Goal: Transaction & Acquisition: Purchase product/service

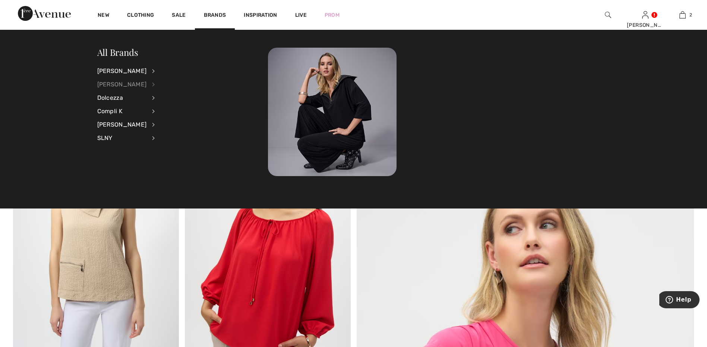
click at [117, 85] on div "[PERSON_NAME]" at bounding box center [122, 84] width 50 height 13
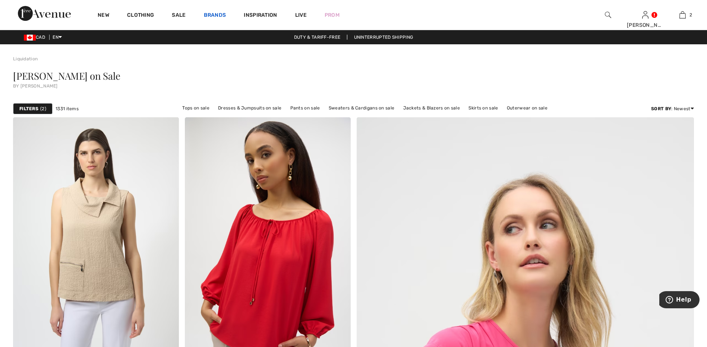
drag, startPoint x: 117, startPoint y: 85, endPoint x: 210, endPoint y: 13, distance: 117.9
click at [210, 13] on link "Brands" at bounding box center [215, 16] width 22 height 8
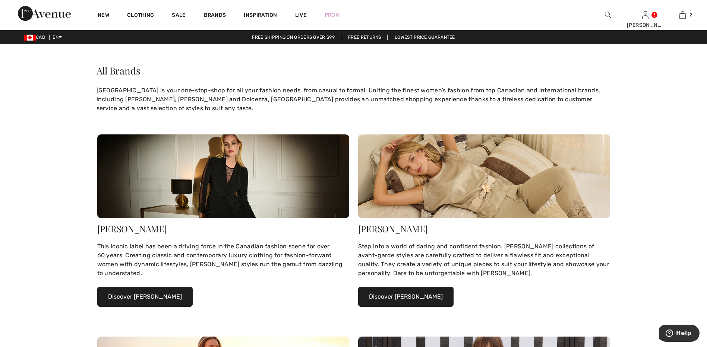
click at [421, 297] on button "Discover Frank Lyman" at bounding box center [405, 297] width 95 height 20
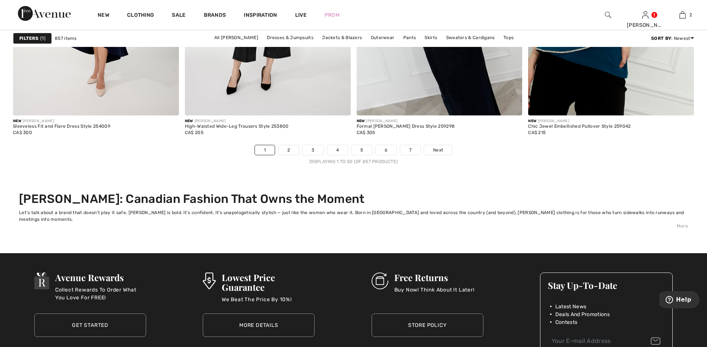
scroll to position [4469, 0]
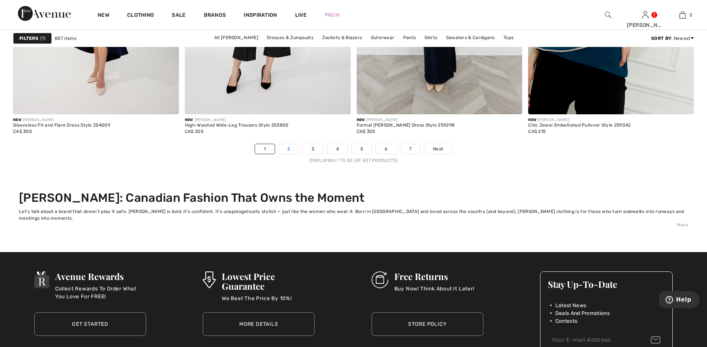
click at [292, 149] on link "2" at bounding box center [288, 149] width 20 height 10
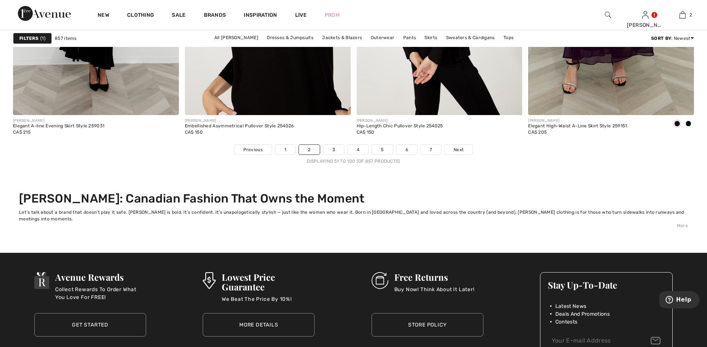
scroll to position [4469, 0]
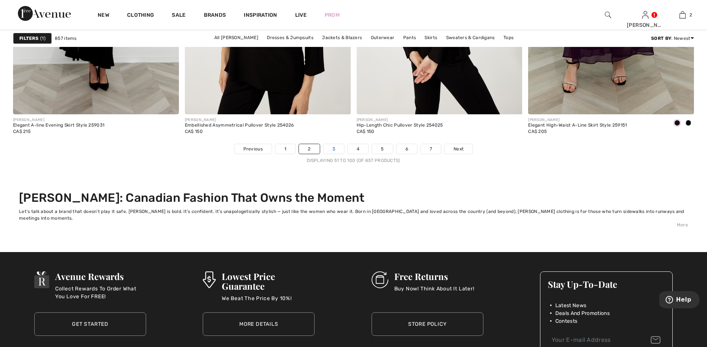
click at [334, 152] on link "3" at bounding box center [333, 149] width 20 height 10
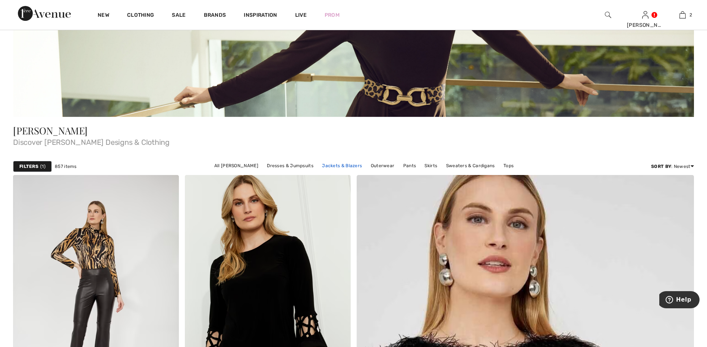
click at [335, 165] on link "Jackets & Blazers" at bounding box center [341, 166] width 47 height 10
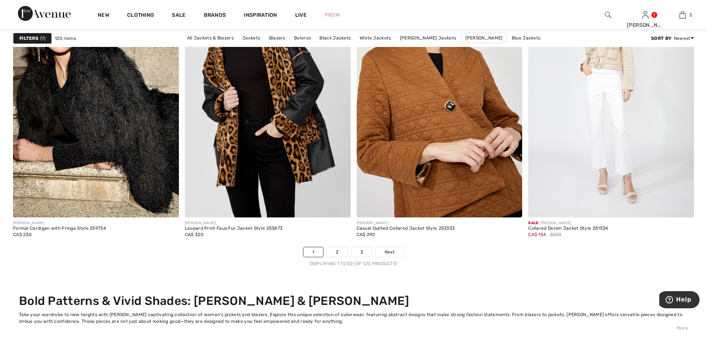
scroll to position [4209, 0]
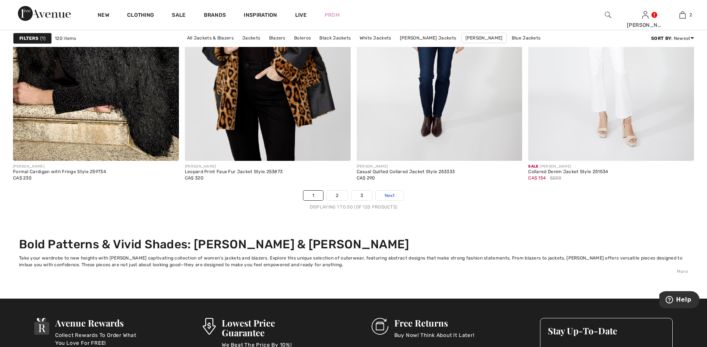
click at [399, 195] on link "Next" at bounding box center [389, 196] width 28 height 10
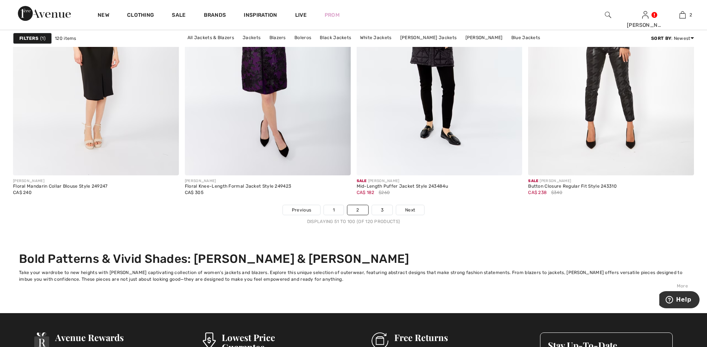
scroll to position [4209, 0]
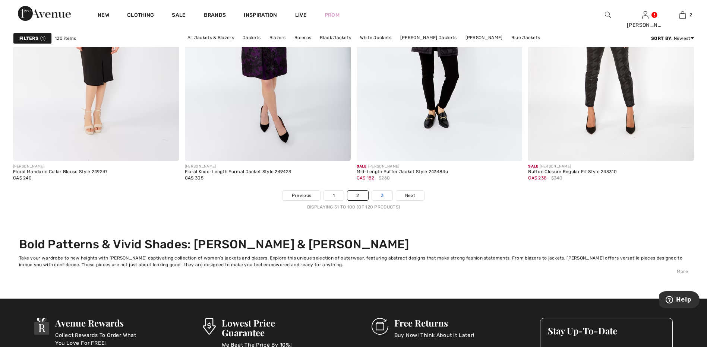
click at [382, 197] on link "3" at bounding box center [382, 196] width 20 height 10
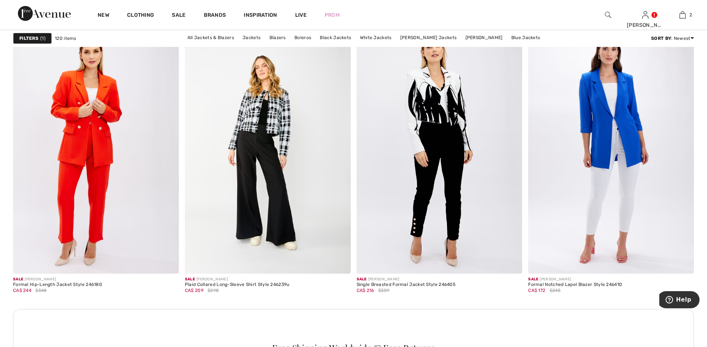
scroll to position [857, 0]
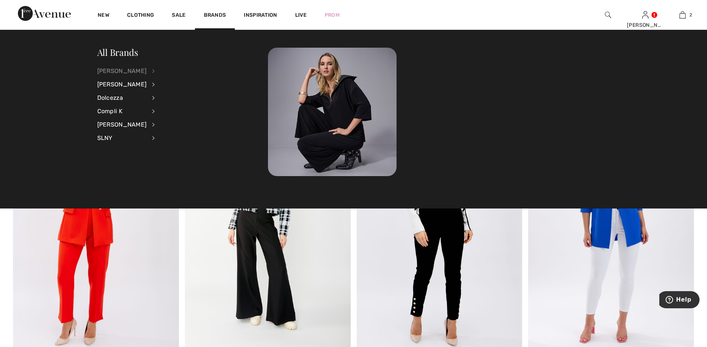
click at [114, 70] on div "[PERSON_NAME]" at bounding box center [122, 70] width 50 height 13
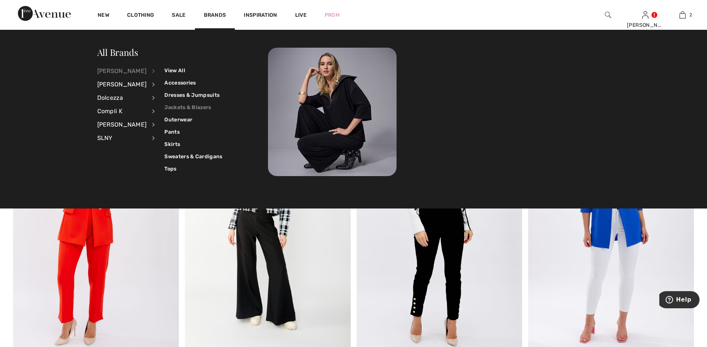
click at [196, 106] on link "Jackets & Blazers" at bounding box center [193, 107] width 58 height 12
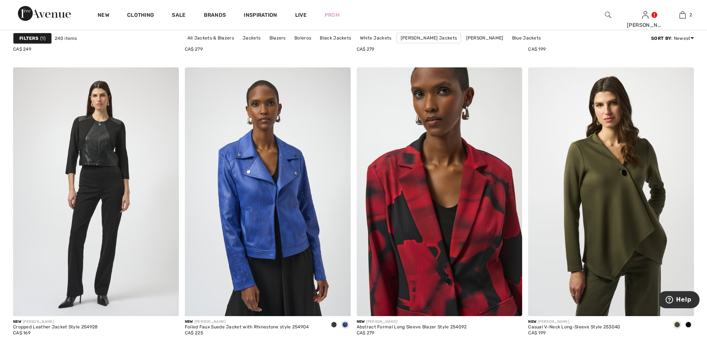
scroll to position [931, 0]
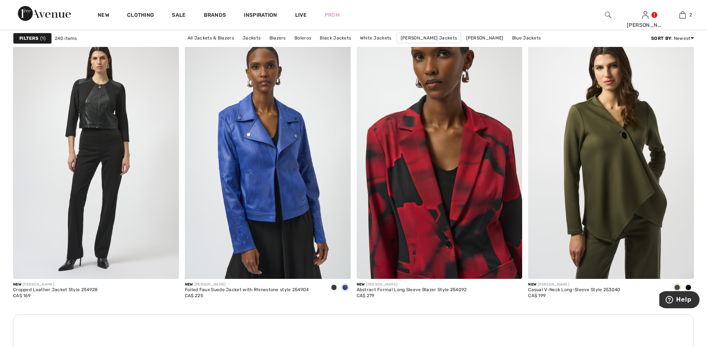
click at [432, 223] on img at bounding box center [439, 154] width 166 height 248
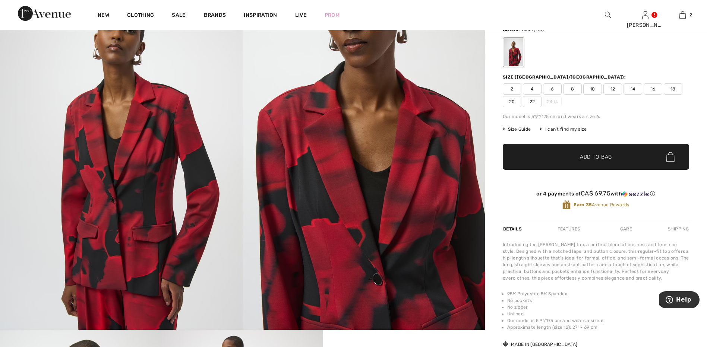
scroll to position [74, 0]
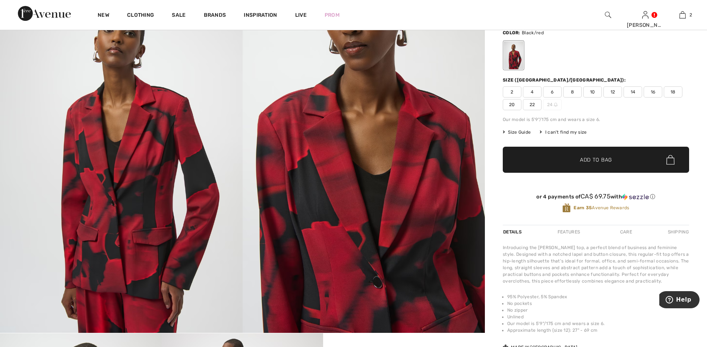
click at [653, 91] on span "16" at bounding box center [652, 91] width 19 height 11
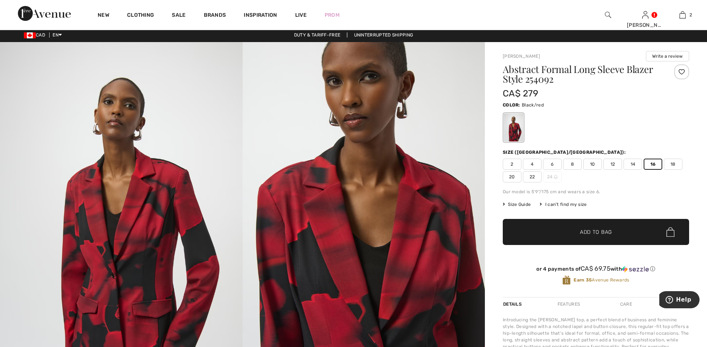
scroll to position [0, 0]
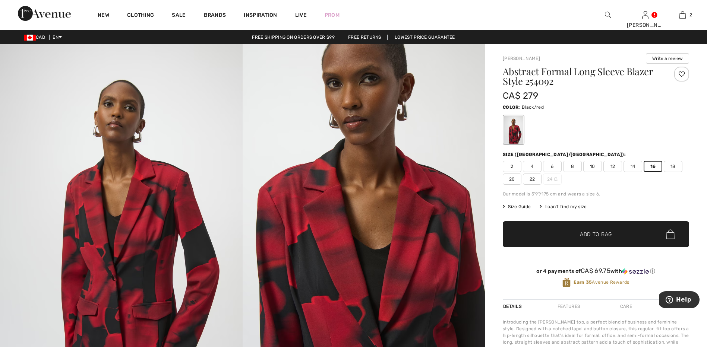
click at [596, 235] on span "Add to Bag" at bounding box center [596, 235] width 32 height 8
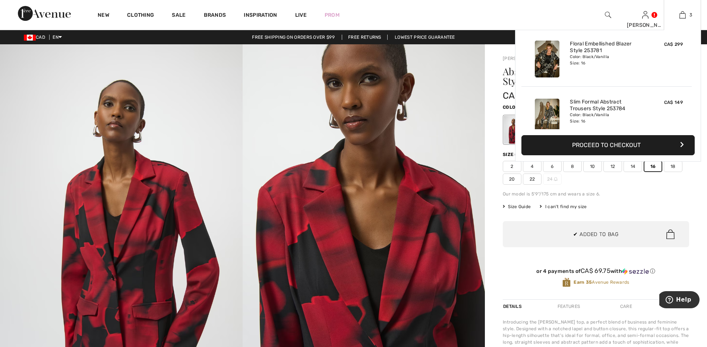
scroll to position [7, 0]
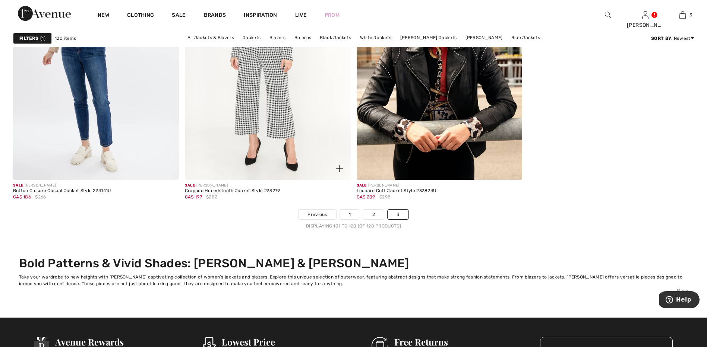
scroll to position [1713, 0]
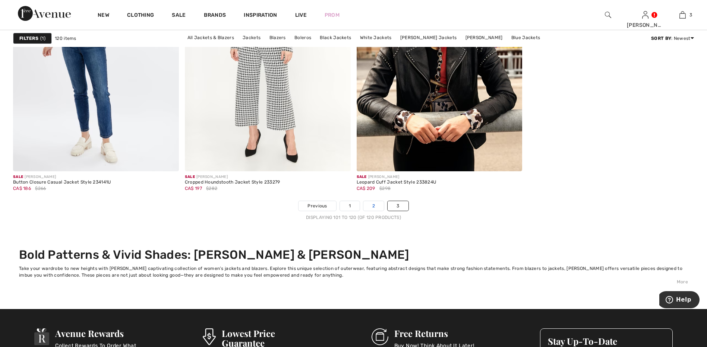
click at [374, 208] on link "2" at bounding box center [373, 206] width 20 height 10
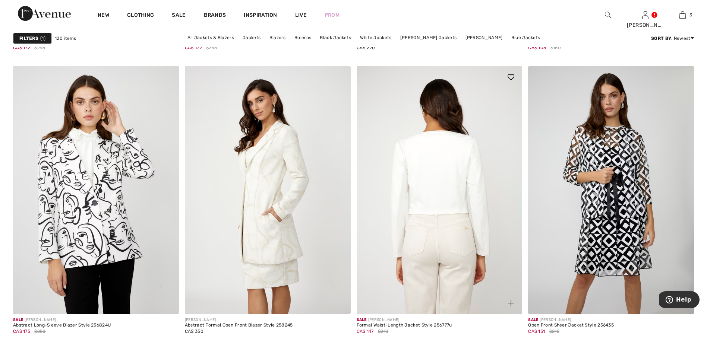
scroll to position [1899, 0]
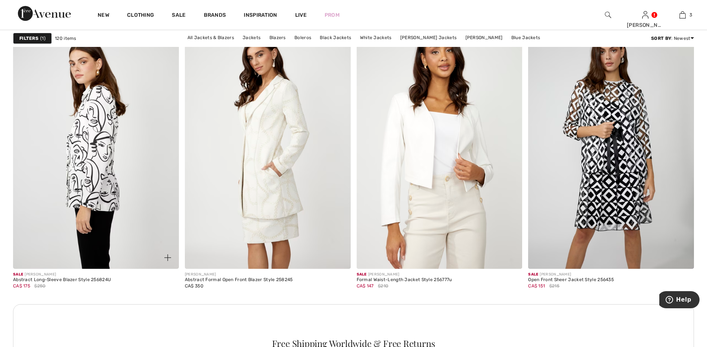
click at [96, 206] on img at bounding box center [96, 144] width 166 height 248
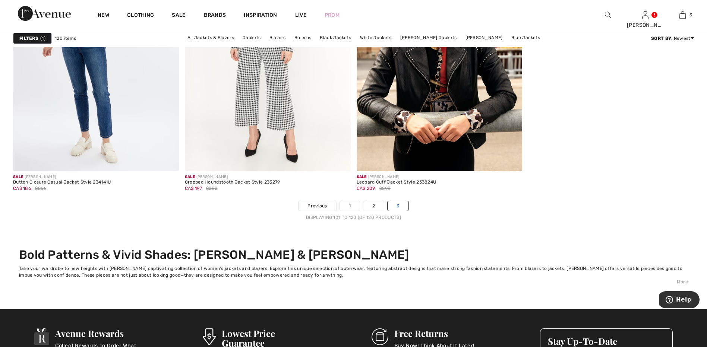
click at [400, 209] on link "3" at bounding box center [397, 206] width 20 height 10
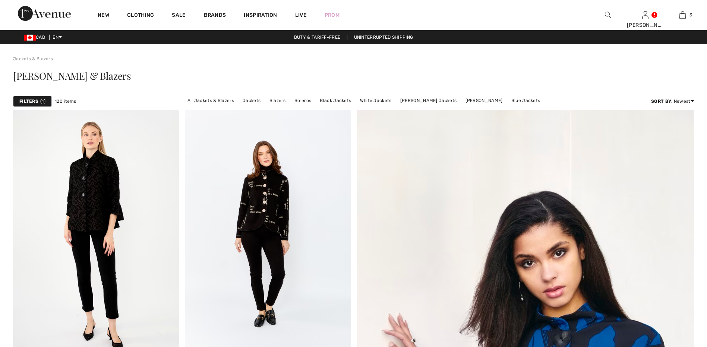
checkbox input "true"
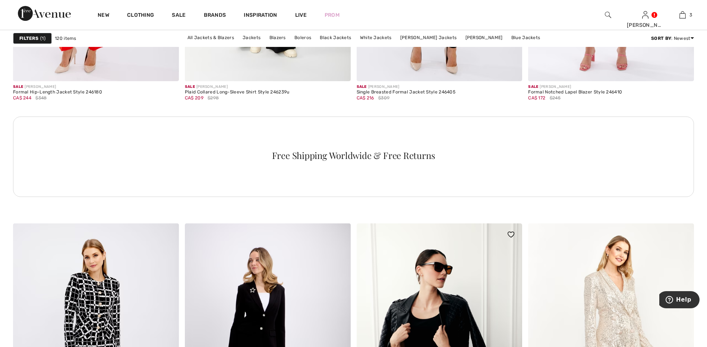
scroll to position [1006, 0]
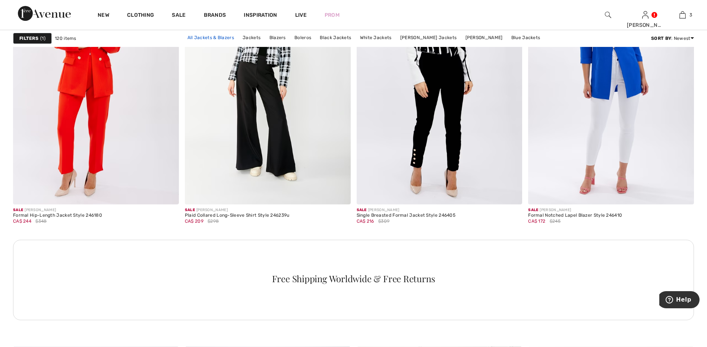
click at [210, 39] on link "All Jackets & Blazers" at bounding box center [211, 38] width 54 height 10
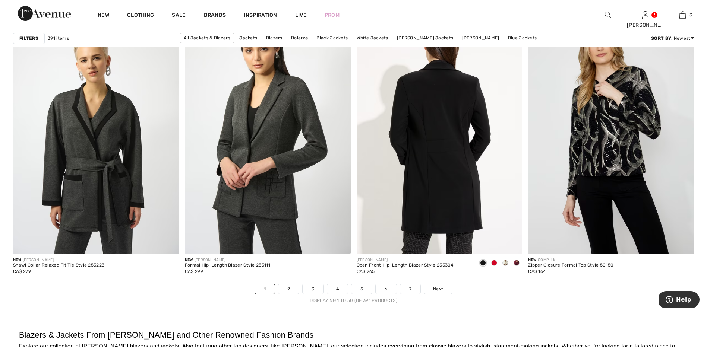
scroll to position [4171, 0]
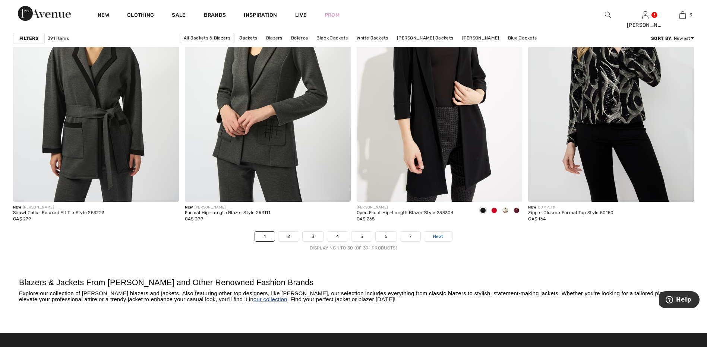
click at [436, 237] on span "Next" at bounding box center [438, 236] width 10 height 7
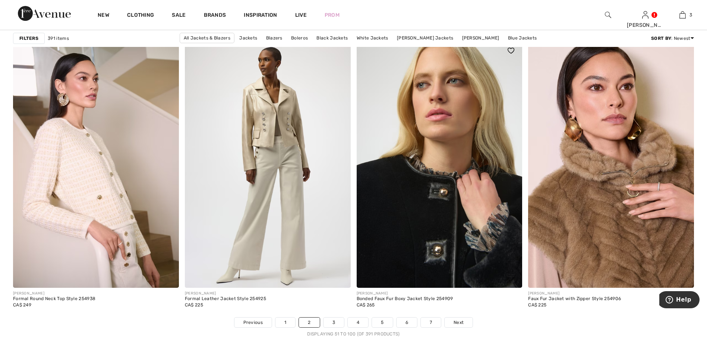
scroll to position [4097, 0]
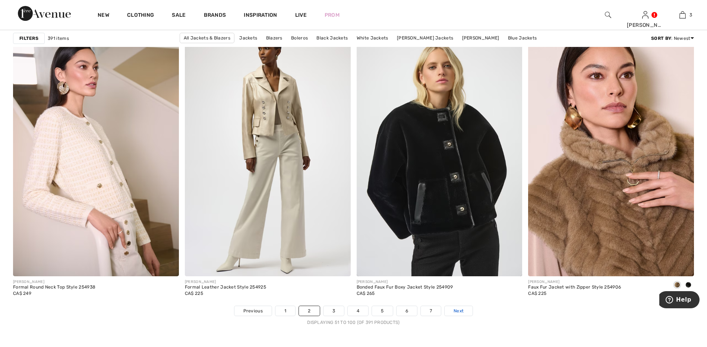
click at [461, 309] on span "Next" at bounding box center [458, 311] width 10 height 7
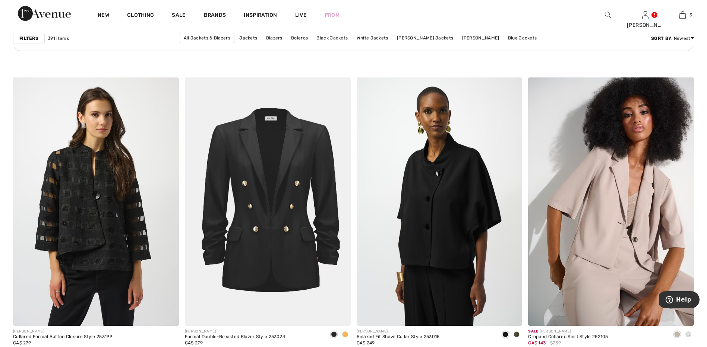
scroll to position [3501, 0]
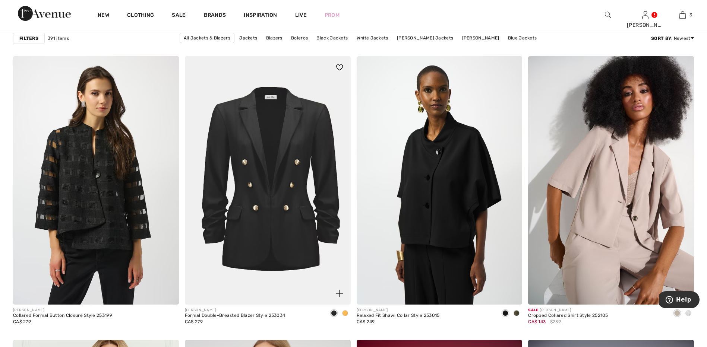
click at [288, 242] on img at bounding box center [268, 180] width 166 height 248
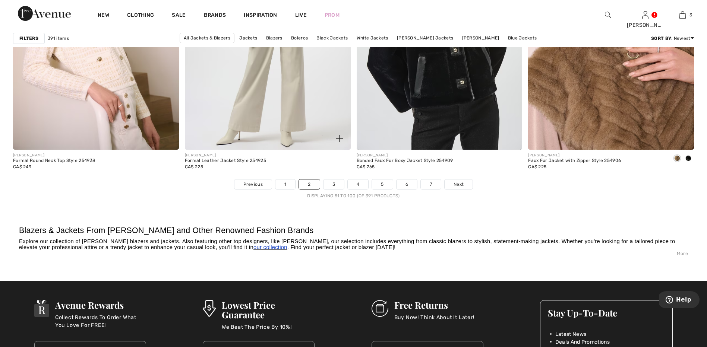
scroll to position [4246, 0]
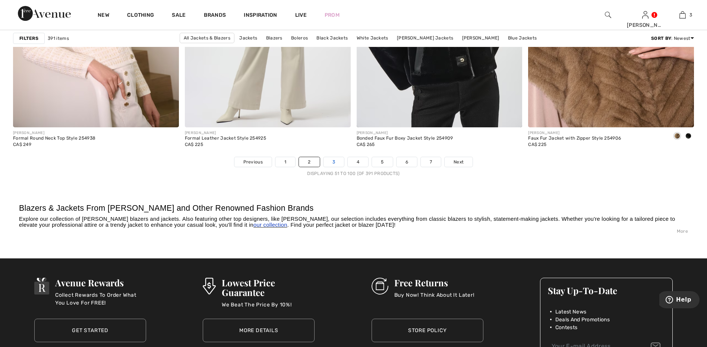
click at [333, 162] on link "3" at bounding box center [333, 162] width 20 height 10
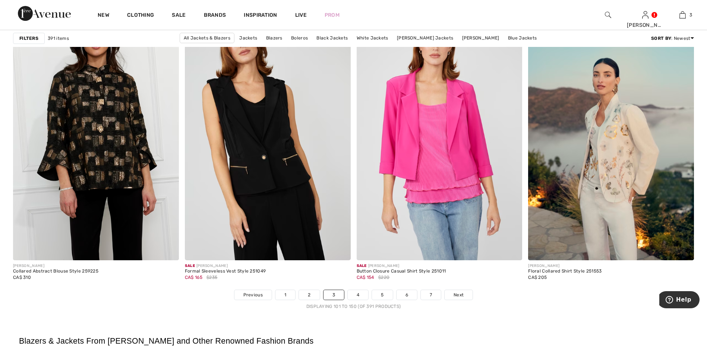
scroll to position [4134, 0]
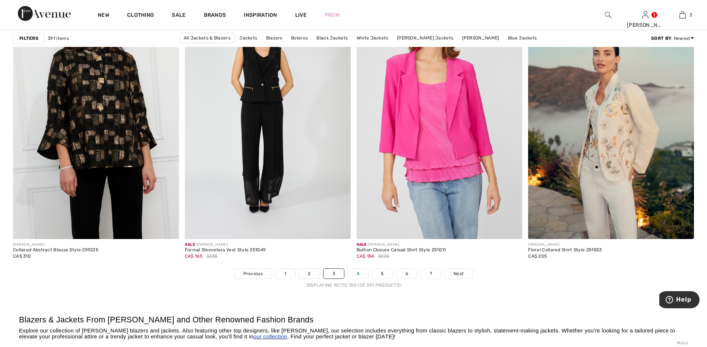
click at [361, 276] on link "4" at bounding box center [357, 274] width 20 height 10
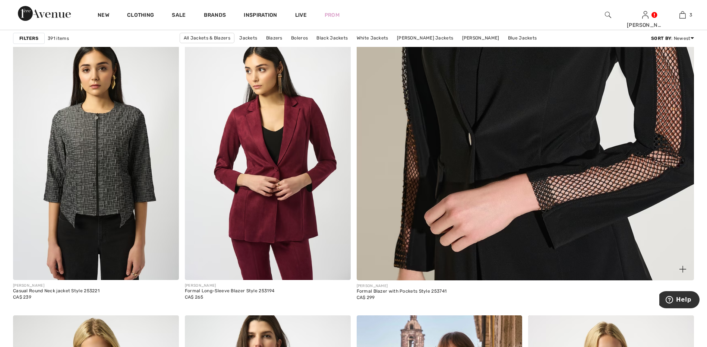
scroll to position [372, 0]
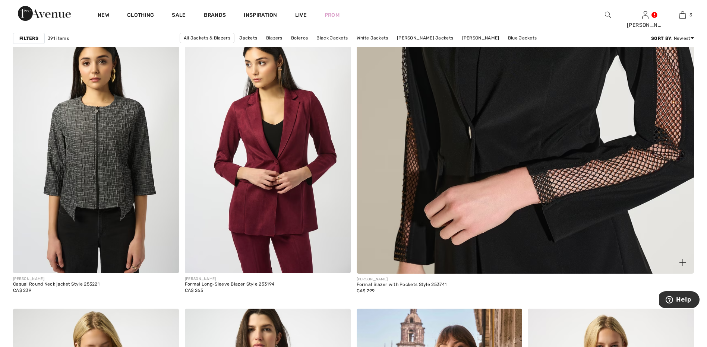
click at [457, 209] on img at bounding box center [525, 44] width 405 height 607
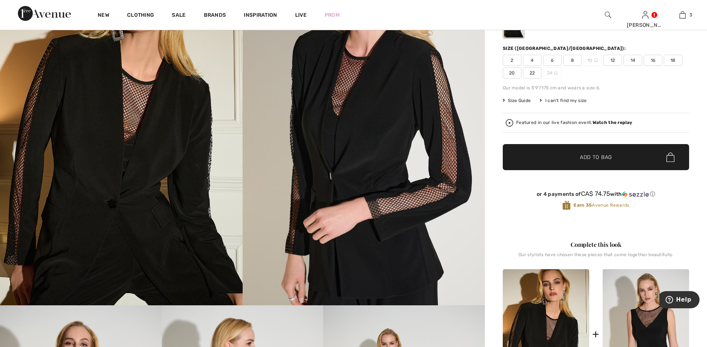
scroll to position [37, 0]
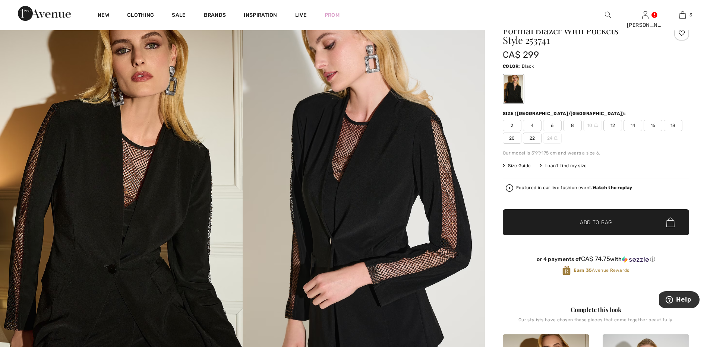
click at [651, 128] on span "16" at bounding box center [652, 125] width 19 height 11
click at [653, 127] on span "16" at bounding box center [652, 125] width 19 height 11
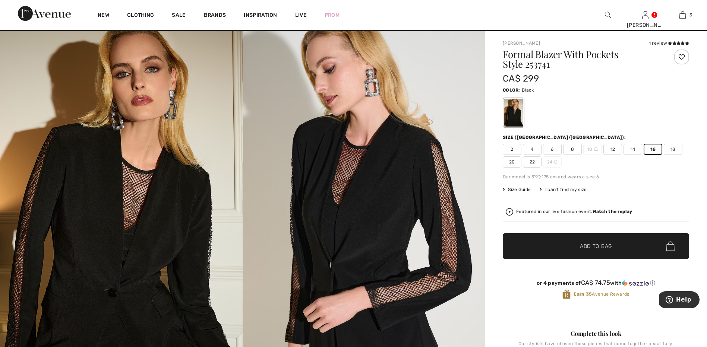
scroll to position [0, 0]
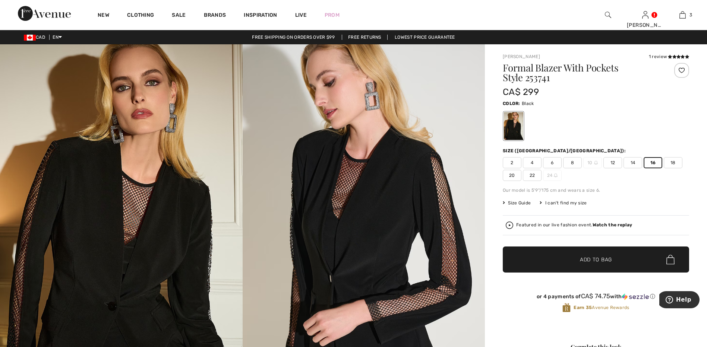
click at [612, 260] on span "Add to Bag" at bounding box center [596, 260] width 32 height 8
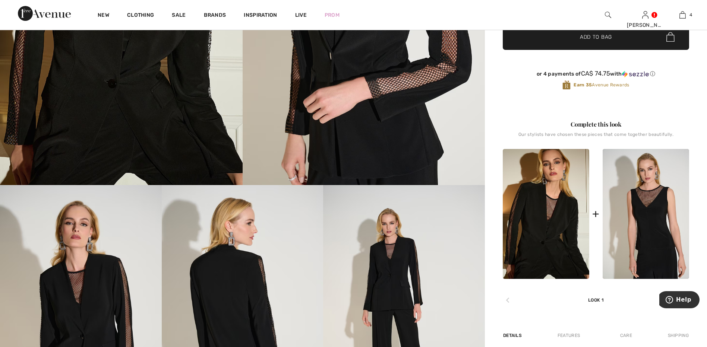
scroll to position [223, 0]
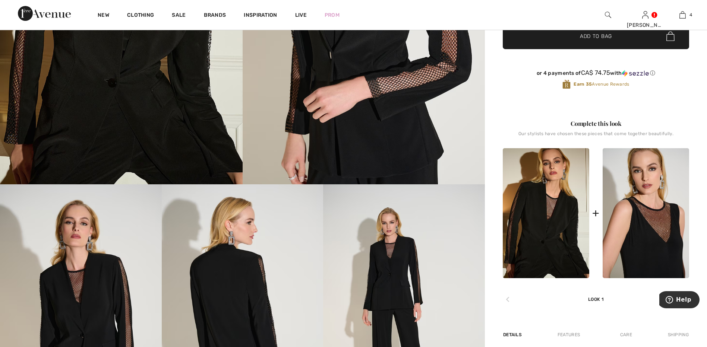
click at [642, 235] on img at bounding box center [645, 213] width 86 height 130
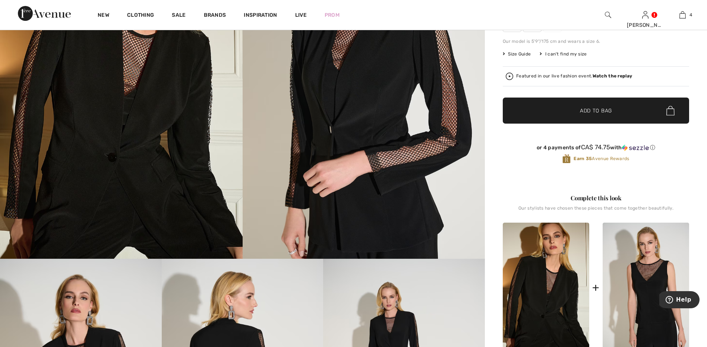
scroll to position [0, 0]
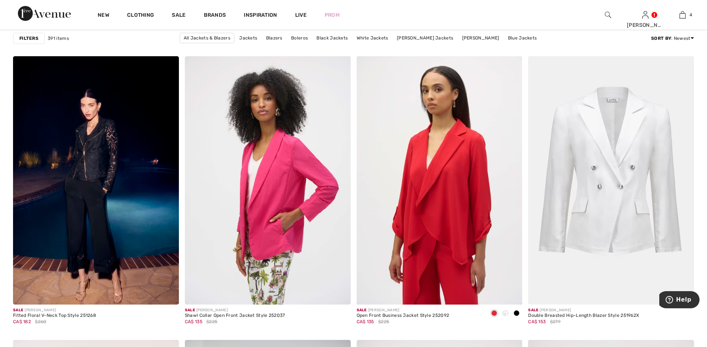
scroll to position [3538, 0]
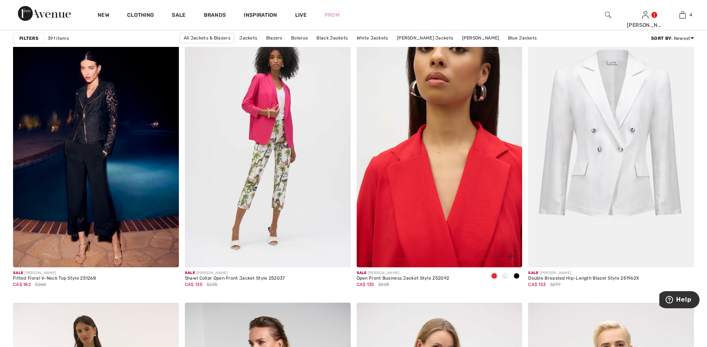
click at [437, 216] on img at bounding box center [439, 143] width 166 height 248
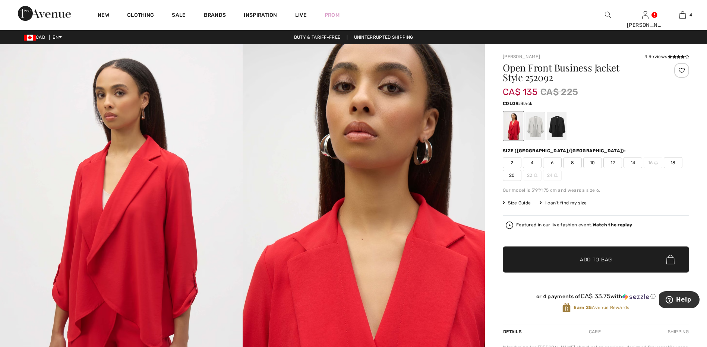
click at [558, 126] on div at bounding box center [556, 126] width 19 height 28
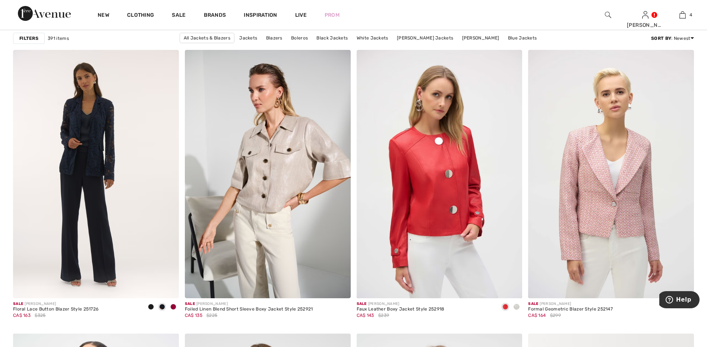
scroll to position [3799, 0]
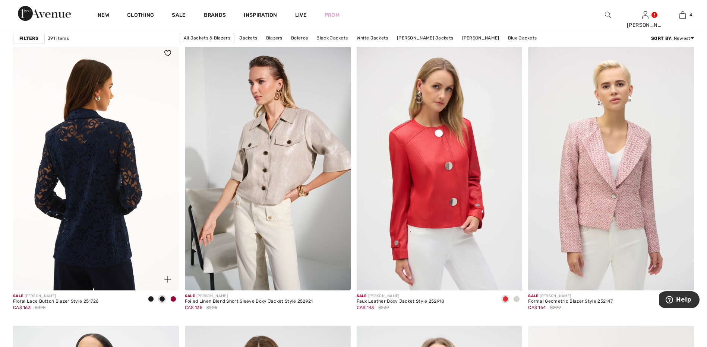
click at [110, 194] on img at bounding box center [96, 166] width 166 height 248
click at [110, 195] on img at bounding box center [96, 166] width 166 height 248
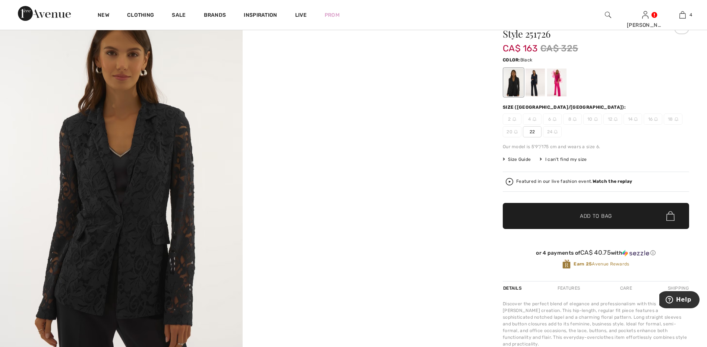
scroll to position [37, 0]
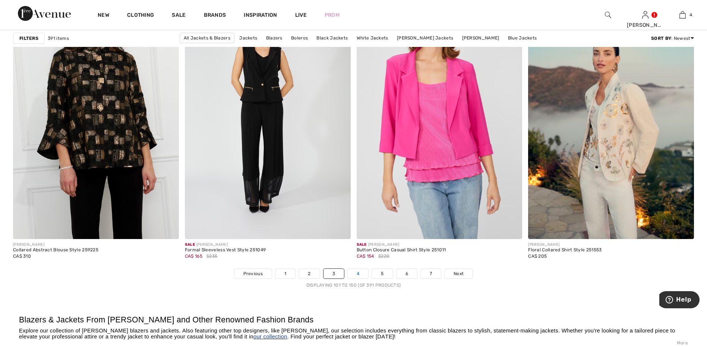
click at [353, 275] on link "4" at bounding box center [357, 274] width 20 height 10
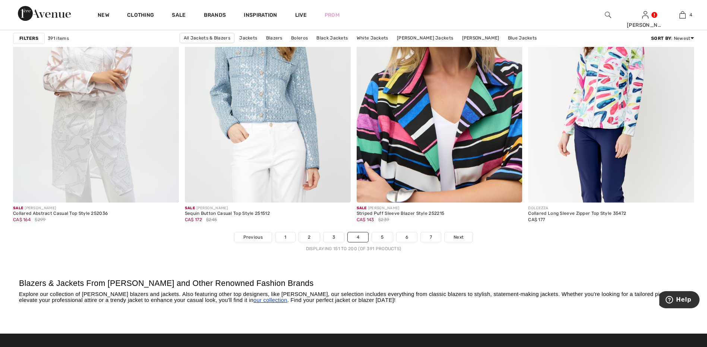
scroll to position [4171, 0]
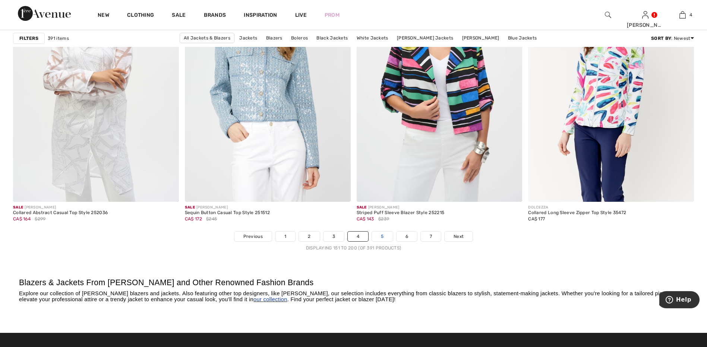
click at [382, 236] on link "5" at bounding box center [382, 237] width 20 height 10
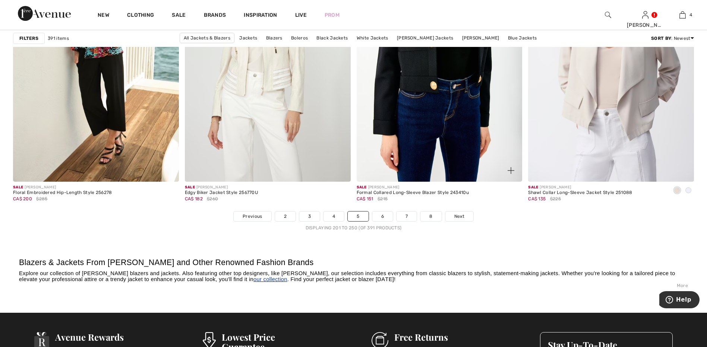
scroll to position [4209, 0]
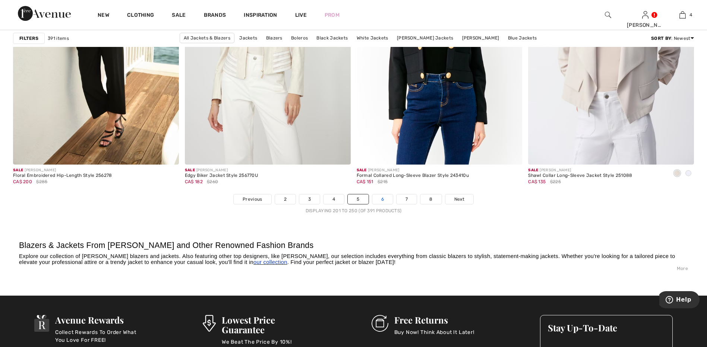
click at [380, 200] on link "6" at bounding box center [382, 199] width 20 height 10
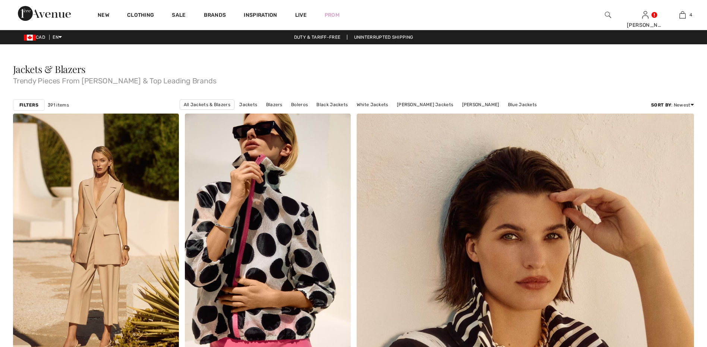
checkbox input "true"
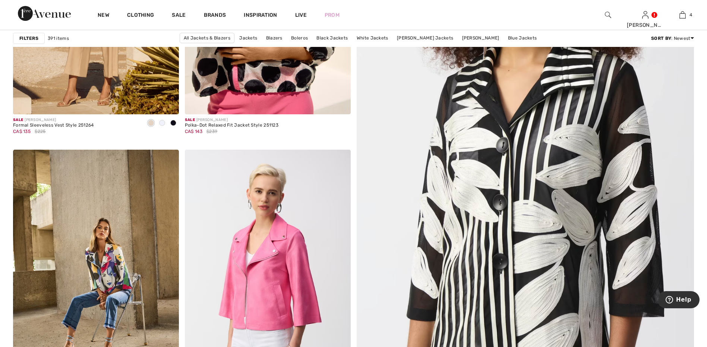
scroll to position [223, 0]
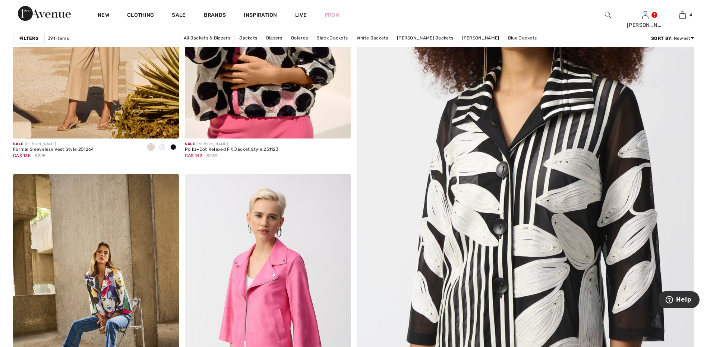
click at [457, 158] on img at bounding box center [525, 193] width 405 height 607
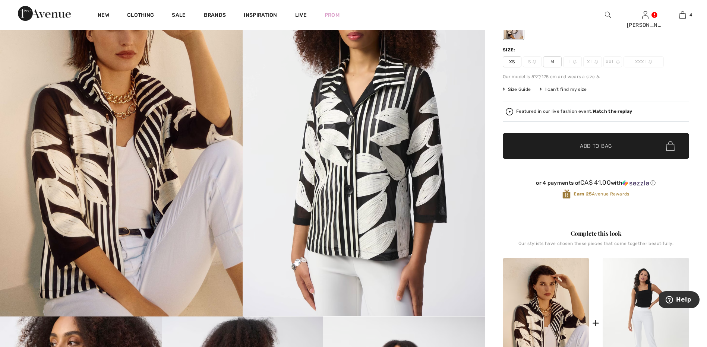
scroll to position [74, 0]
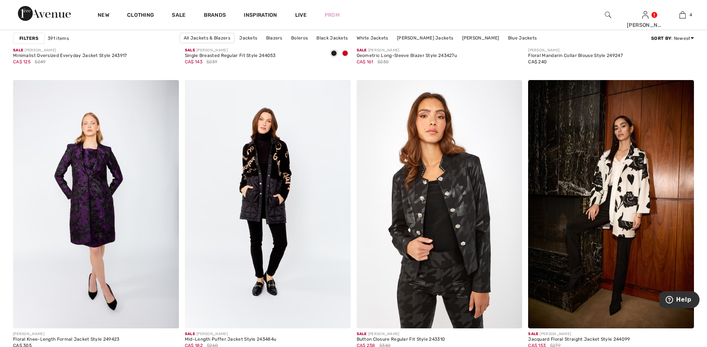
scroll to position [3762, 0]
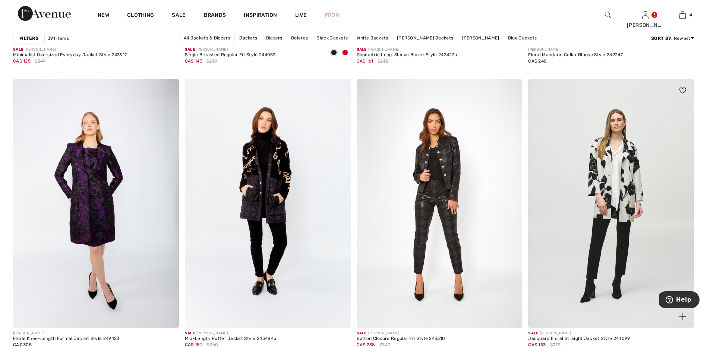
click at [612, 237] on img at bounding box center [611, 203] width 166 height 248
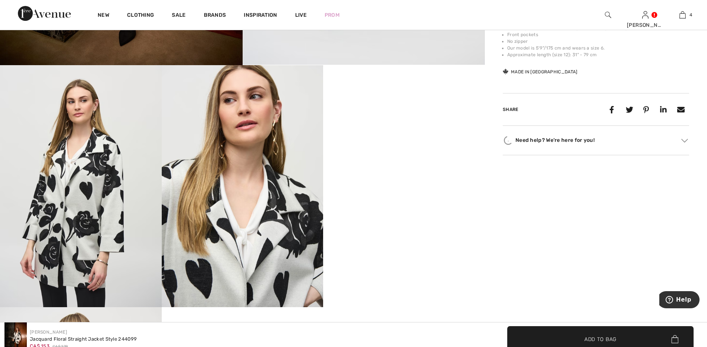
scroll to position [372, 0]
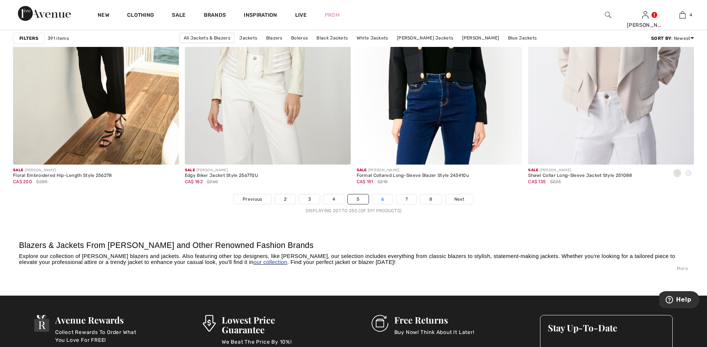
click at [384, 199] on link "6" at bounding box center [382, 199] width 20 height 10
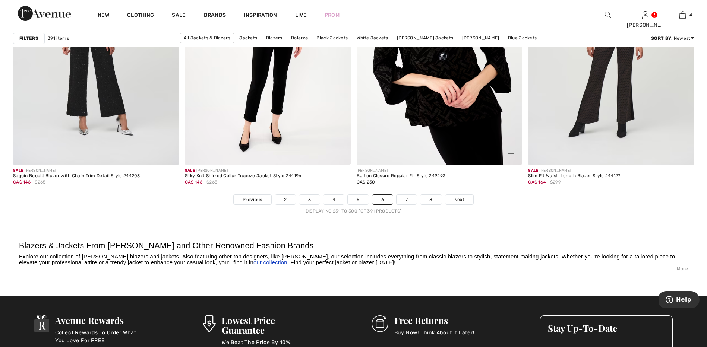
scroll to position [4209, 0]
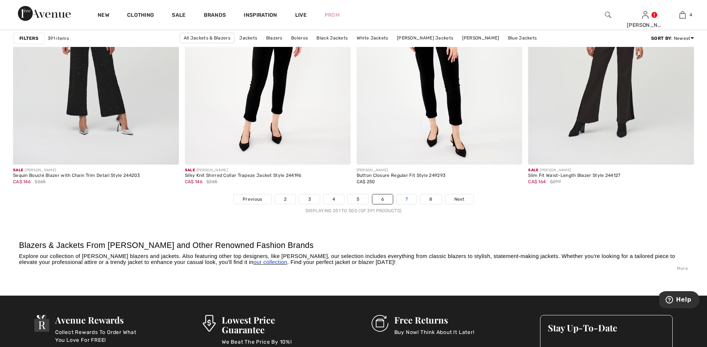
click at [407, 202] on link "7" at bounding box center [406, 199] width 20 height 10
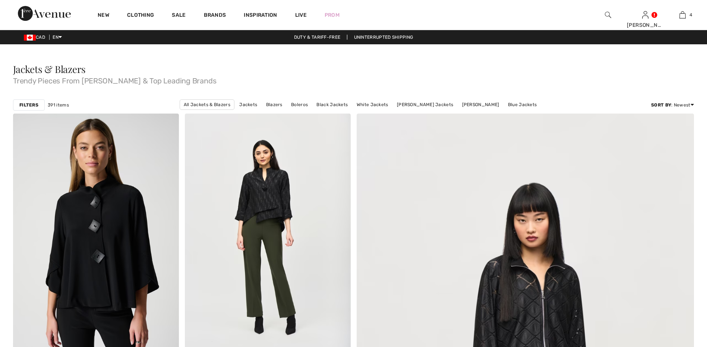
checkbox input "true"
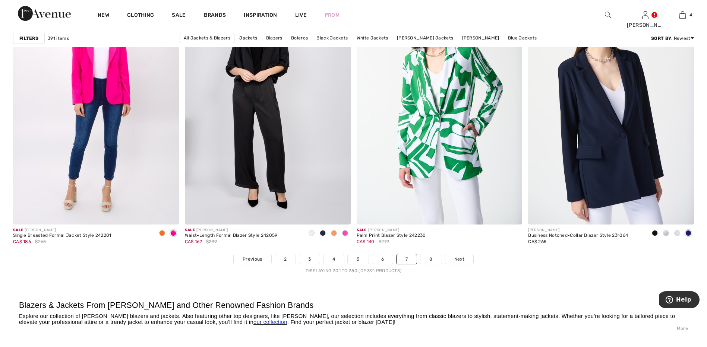
scroll to position [4171, 0]
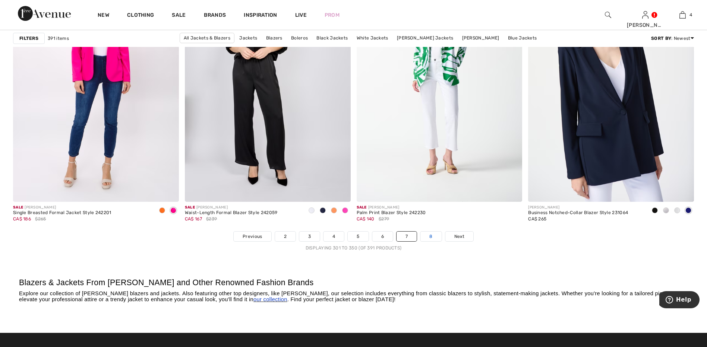
click at [434, 238] on link "8" at bounding box center [430, 237] width 21 height 10
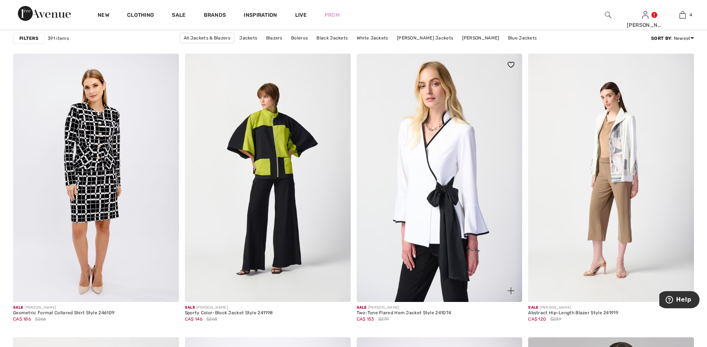
scroll to position [633, 0]
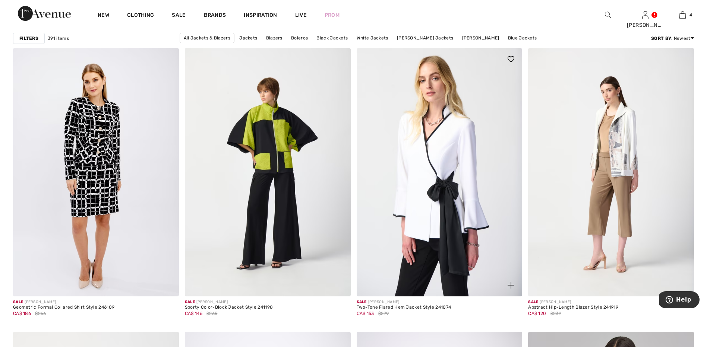
click at [442, 210] on img at bounding box center [439, 172] width 166 height 248
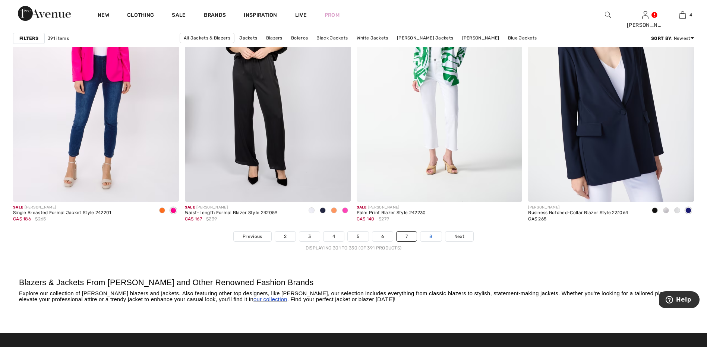
click at [429, 238] on link "8" at bounding box center [430, 237] width 21 height 10
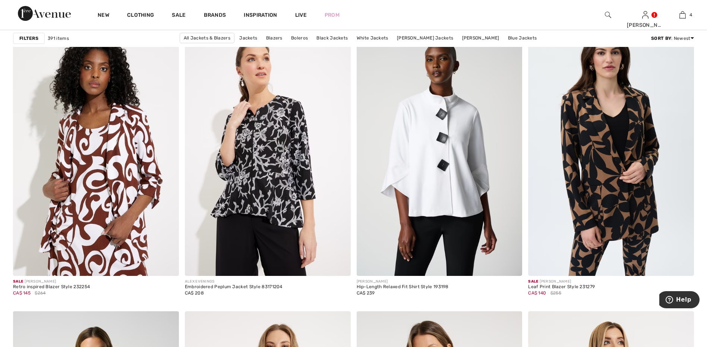
scroll to position [2868, 0]
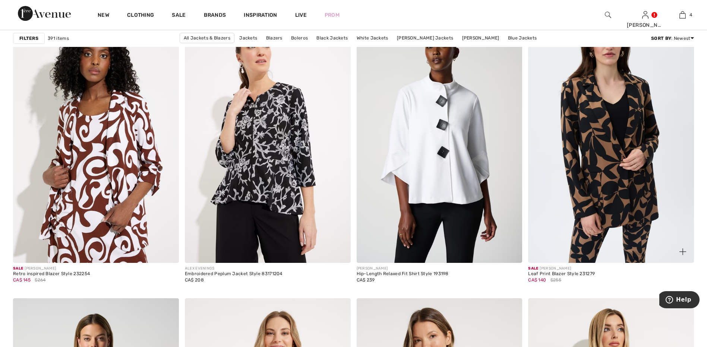
click at [574, 212] on img at bounding box center [611, 139] width 166 height 248
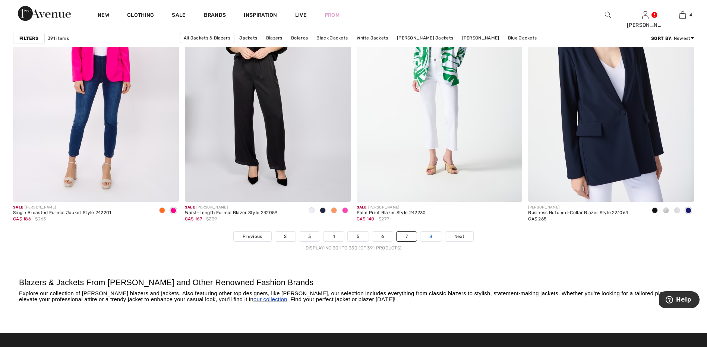
click at [433, 238] on link "8" at bounding box center [430, 237] width 21 height 10
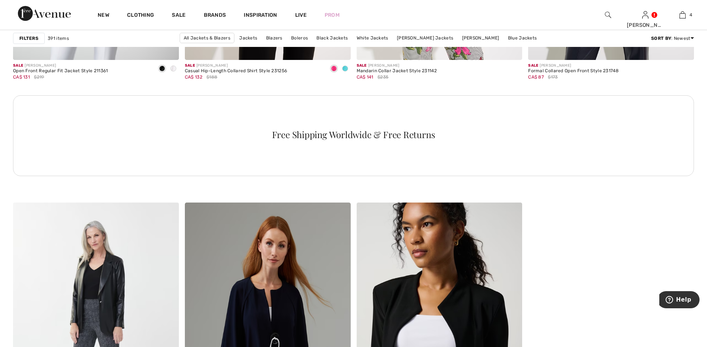
scroll to position [3240, 0]
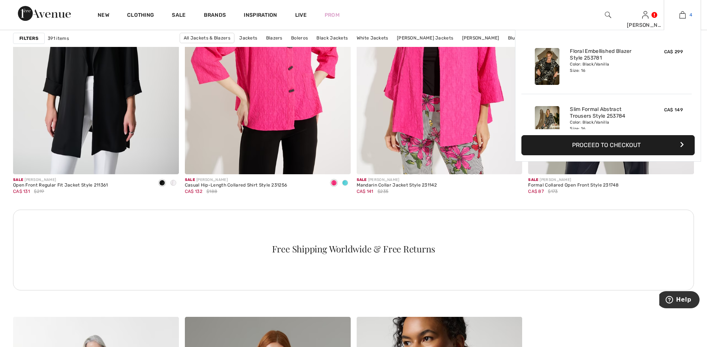
click at [682, 18] on img at bounding box center [682, 14] width 6 height 9
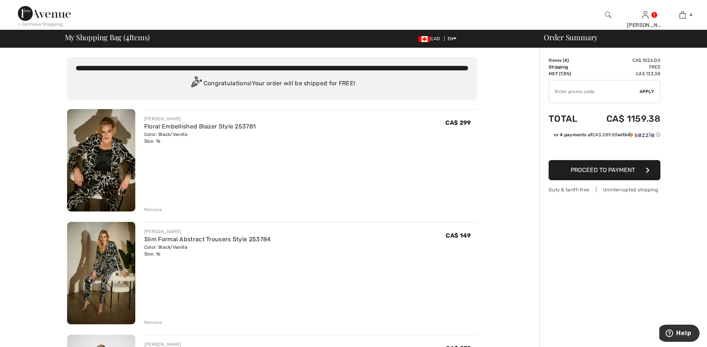
click at [115, 149] on img at bounding box center [101, 160] width 68 height 102
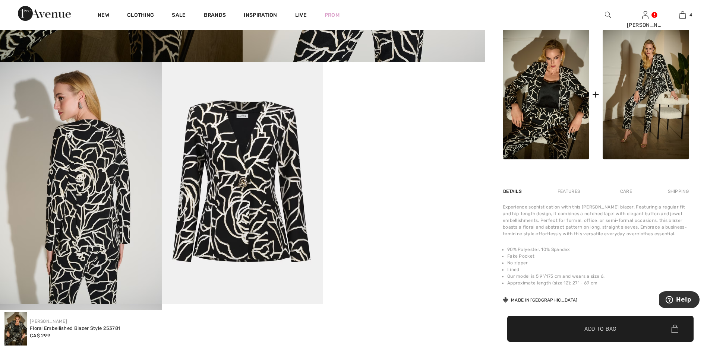
scroll to position [335, 0]
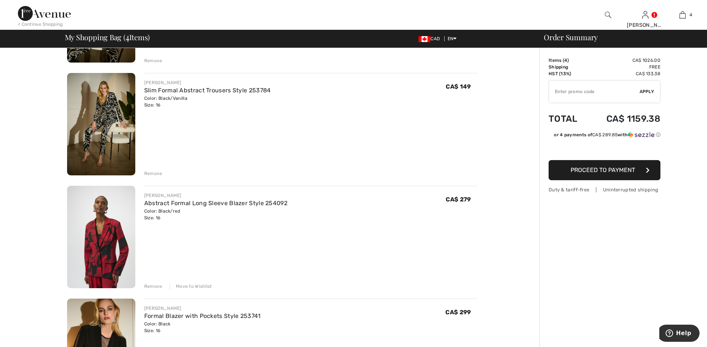
click at [104, 242] on img at bounding box center [101, 237] width 68 height 102
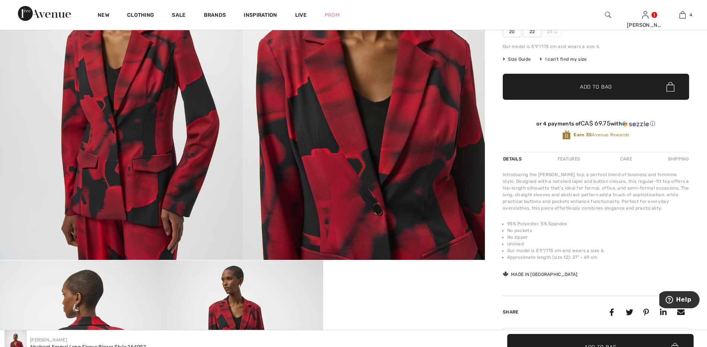
scroll to position [112, 0]
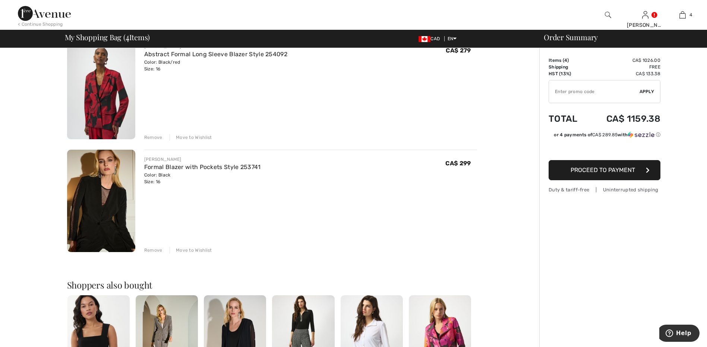
click at [116, 200] on img at bounding box center [101, 201] width 68 height 102
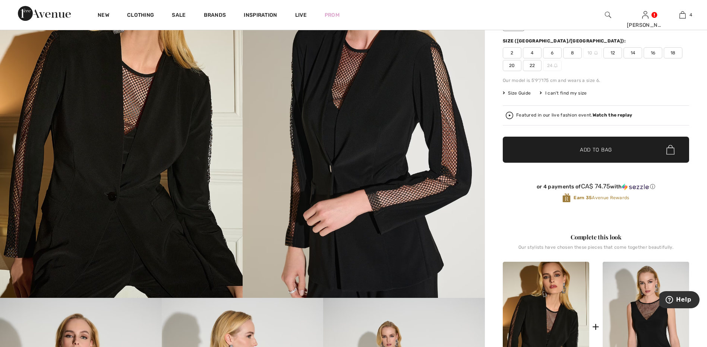
scroll to position [37, 0]
